Goal: Find specific page/section: Find specific page/section

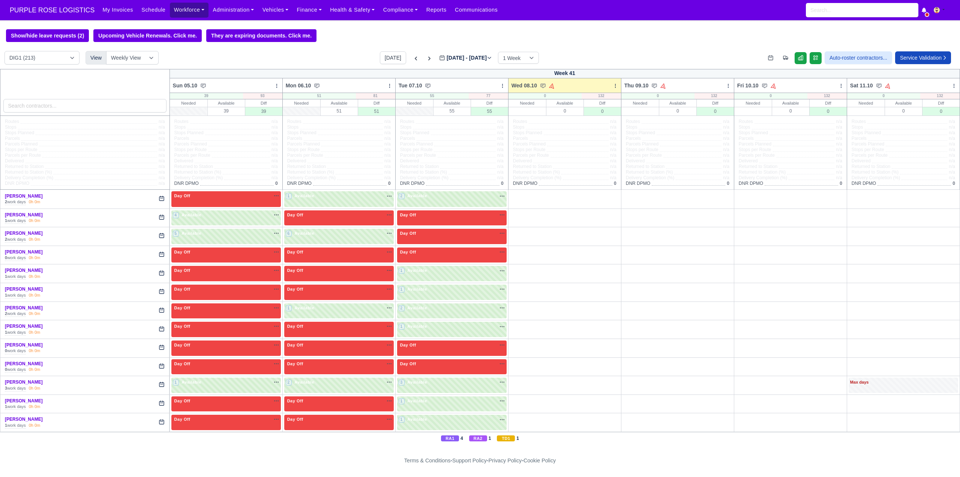
click at [191, 15] on link "Workforce" at bounding box center [189, 10] width 39 height 15
click at [186, 24] on link "Manpower" at bounding box center [203, 27] width 61 height 16
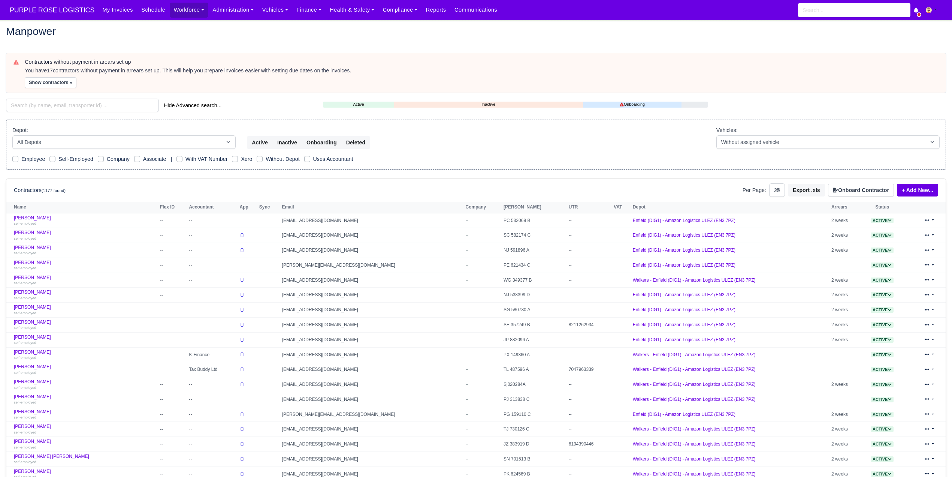
select select "25"
click at [83, 109] on input "search" at bounding box center [82, 105] width 153 height 13
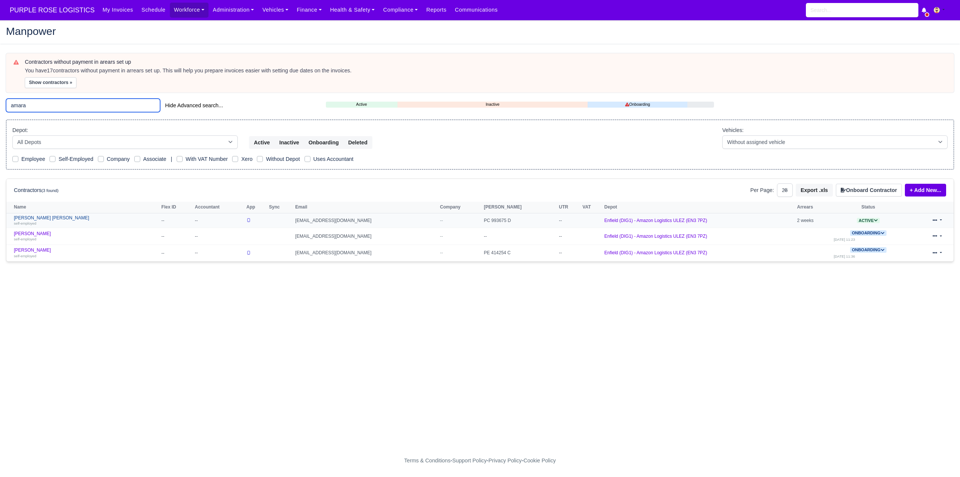
type input "amara"
click at [49, 224] on div "self-employed" at bounding box center [86, 222] width 144 height 5
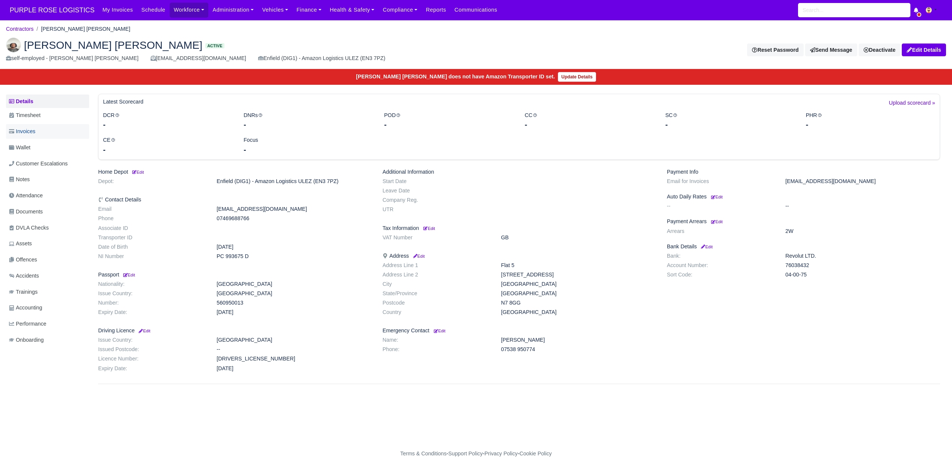
click at [60, 135] on link "Invoices" at bounding box center [47, 131] width 83 height 15
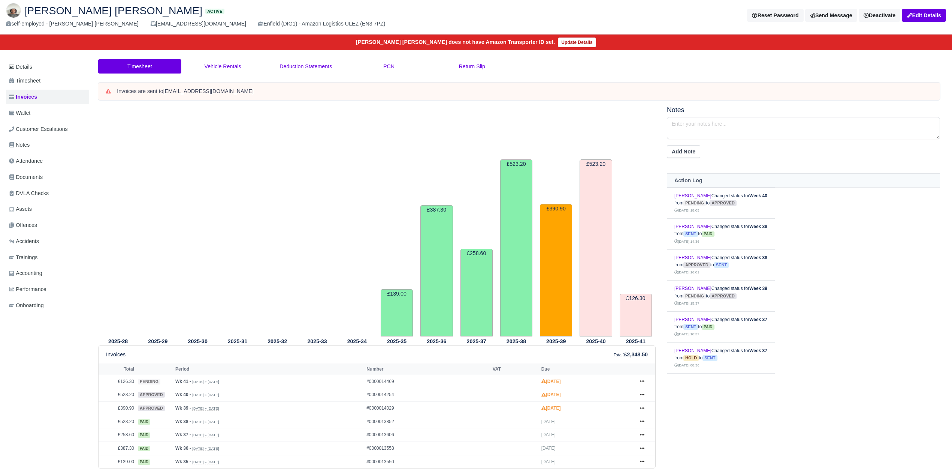
scroll to position [84, 0]
